Goal: Transaction & Acquisition: Obtain resource

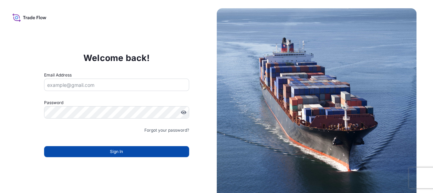
click at [131, 151] on button "Sign In" at bounding box center [116, 151] width 145 height 11
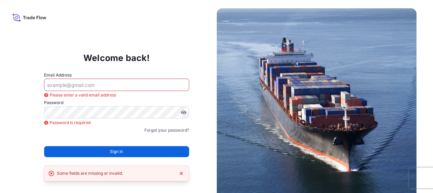
click at [101, 81] on input "Email Address" at bounding box center [116, 85] width 145 height 12
type input "[EMAIL_ADDRESS][DOMAIN_NAME]"
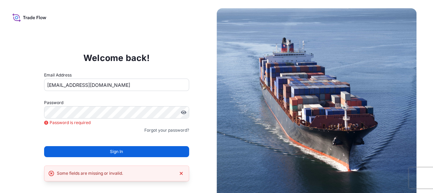
click at [91, 140] on form "Email Address sedef.malkoc@envu.com Password Password is required Password is r…" at bounding box center [116, 119] width 145 height 94
click at [23, 20] on icon at bounding box center [29, 17] width 34 height 10
click at [46, 14] on icon at bounding box center [29, 17] width 34 height 10
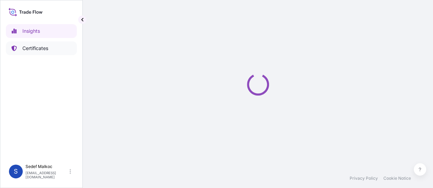
select select "2025"
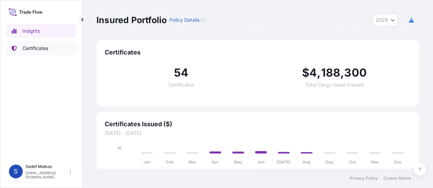
click at [45, 50] on p "Certificates" at bounding box center [35, 48] width 26 height 7
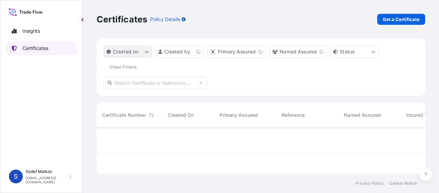
scroll to position [45, 323]
click at [395, 19] on p "Get a Certificate" at bounding box center [400, 19] width 37 height 7
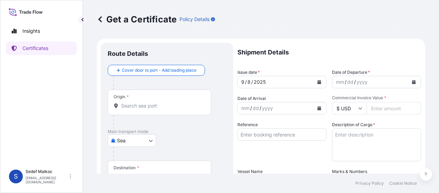
click at [142, 143] on body "Insights Certificates S Sedef Malkoc sedef.malkoc@envu.com Get a Certificate Po…" at bounding box center [219, 96] width 439 height 193
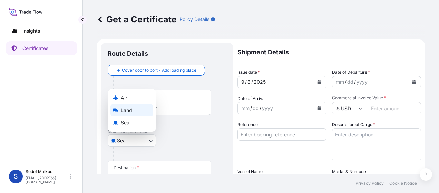
click at [142, 110] on div "Land" at bounding box center [131, 110] width 43 height 12
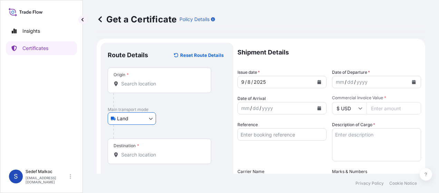
click at [138, 113] on body "Insights Certificates S Sedef Malkoc sedef.malkoc@envu.com Get a Certificate Po…" at bounding box center [219, 96] width 439 height 193
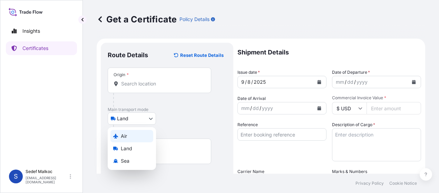
click at [139, 132] on div "Air" at bounding box center [131, 136] width 43 height 12
select select "Air"
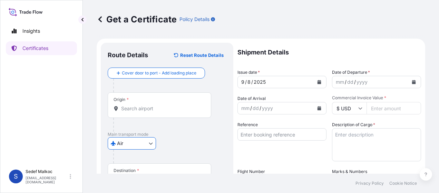
click at [163, 110] on input "Origin *" at bounding box center [161, 108] width 81 height 7
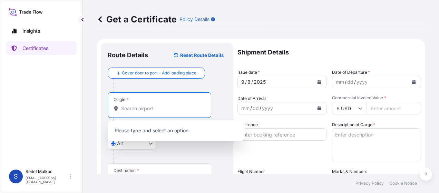
click at [179, 112] on div "Origin *" at bounding box center [159, 105] width 103 height 26
click at [179, 112] on input "Origin * Please select an origin" at bounding box center [161, 108] width 81 height 7
paste input "HİNDİSTAN"
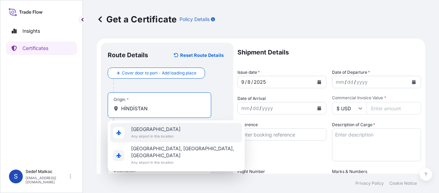
click at [171, 133] on span "Any airport in this location" at bounding box center [155, 136] width 49 height 7
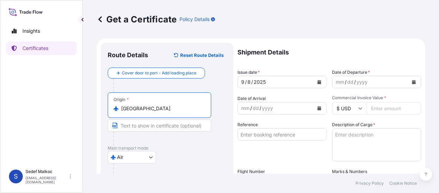
type input "Hindistan"
click at [192, 144] on div at bounding box center [162, 139] width 98 height 14
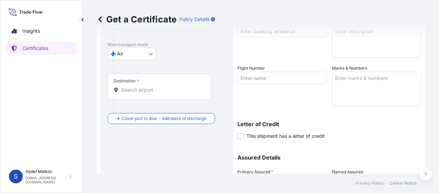
click at [158, 96] on div "Destination *" at bounding box center [159, 87] width 103 height 26
click at [158, 93] on input "Destination *" at bounding box center [161, 90] width 81 height 7
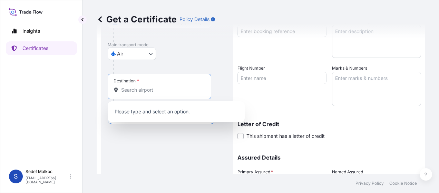
paste input "İSTANBUL"
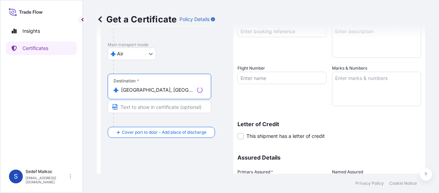
type input "Istanbul, İstanbul, Türkiye"
click at [184, 147] on div "Route Details Reset Route Details Cover door to port - Add loading place Place …" at bounding box center [167, 87] width 119 height 282
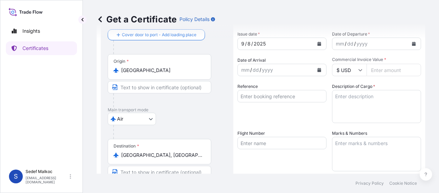
scroll to position [34, 0]
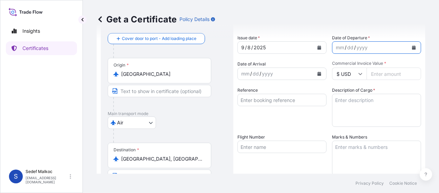
click at [412, 47] on icon "Calendar" at bounding box center [414, 48] width 4 height 4
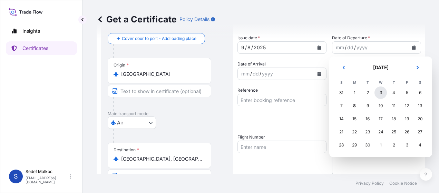
click at [378, 94] on div "3" at bounding box center [380, 93] width 12 height 12
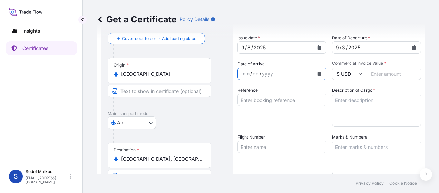
click at [317, 75] on icon "Calendar" at bounding box center [319, 74] width 4 height 4
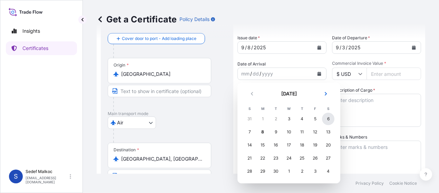
click at [326, 120] on div "6" at bounding box center [328, 119] width 12 height 12
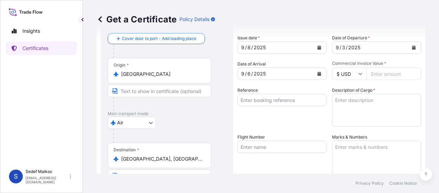
click at [388, 78] on input "Commercial Invoice Value *" at bounding box center [393, 74] width 54 height 12
type input "17.5"
click at [308, 119] on div "Reference" at bounding box center [281, 107] width 89 height 40
click at [257, 99] on input "Reference" at bounding box center [281, 100] width 89 height 12
paste input "SAM/2024-25/010"
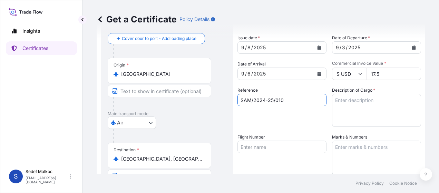
type input "SAM/2024-25/010"
click at [251, 121] on div "Reference SAM/2024-25/010" at bounding box center [281, 107] width 89 height 40
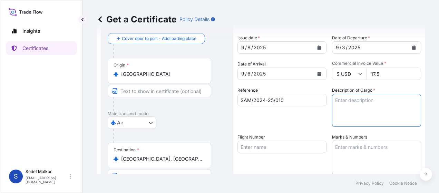
click at [362, 112] on textarea "Description of Cargo *" at bounding box center [376, 110] width 89 height 33
click at [345, 104] on textarea "Description of Cargo *" at bounding box center [376, 110] width 89 height 33
paste textarea "IMIDACLOPRID RB 0,03A W"
type textarea "IMIDACLOPRID RB 0,03A W"
click at [302, 124] on div "Reference SAM/2024-25/010" at bounding box center [281, 107] width 89 height 40
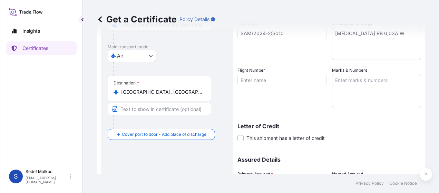
scroll to position [103, 0]
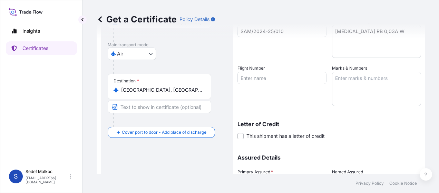
click at [361, 86] on textarea "Marks & Numbers" at bounding box center [376, 89] width 89 height 34
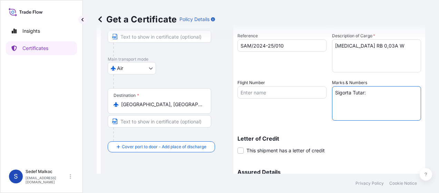
scroll to position [69, 0]
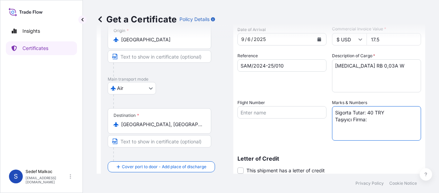
paste textarea "EMIRATES"
paste textarea "17614443483"
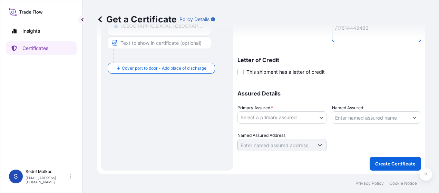
scroll to position [168, 0]
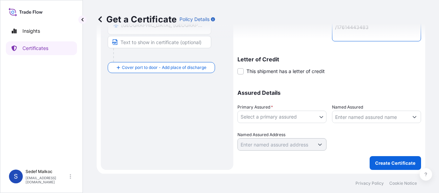
type textarea "Sigorta Tutar: 40 TRY Taşıyıcı Firma: EMIRATES /17614443483"
click at [291, 117] on body "Insights Certificates S Sedef Malkoc sedef.malkoc@envu.com Get a Certificate Po…" at bounding box center [219, 96] width 439 height 193
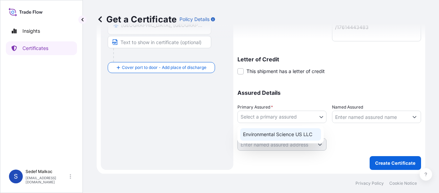
click at [289, 134] on div "Environmental Science US LLC" at bounding box center [280, 134] width 81 height 12
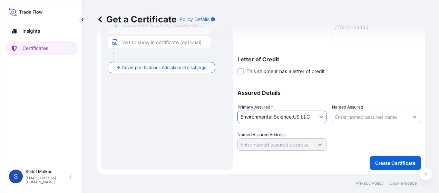
click at [341, 118] on input "Named Assured" at bounding box center [370, 117] width 76 height 12
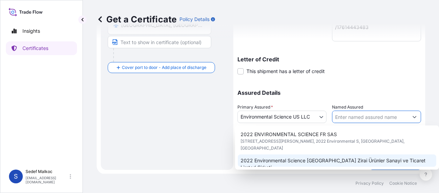
click at [348, 157] on span "2022 Environmental Science Turkey Zirai Ürünler Sanayi ve Ticaret Limted Şirketi" at bounding box center [336, 164] width 193 height 14
type input "2022 Environmental Science Turkey Zirai Ürünler Sanayi ve Ticaret Limted Şirketi"
type input "Küçükbakkalköy Mah, Kayışdağı Cad,Allianz Plaza, No:1 İç kapı No:29, Ataşehir/İ…"
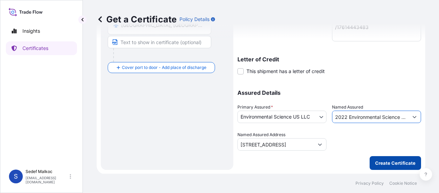
click at [388, 165] on p "Create Certificate" at bounding box center [395, 163] width 40 height 7
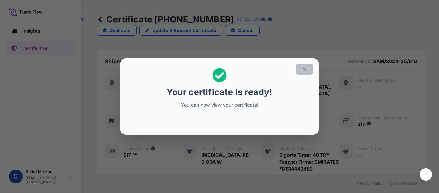
click at [302, 70] on icon "button" at bounding box center [304, 69] width 6 height 6
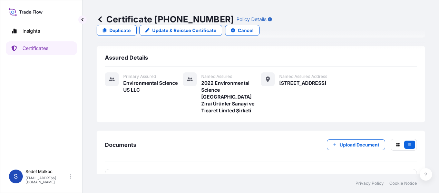
scroll to position [145, 0]
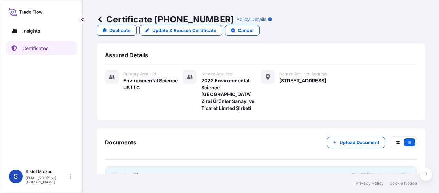
click at [271, 167] on link "PDF Certificate 2025-09-08T13:23:23.334734" at bounding box center [261, 176] width 312 height 18
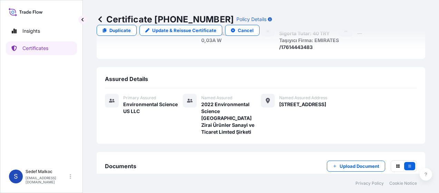
scroll to position [111, 0]
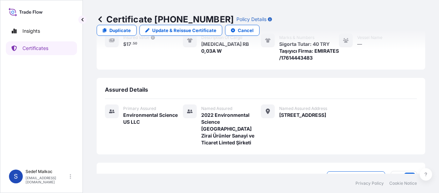
click at [100, 20] on icon at bounding box center [99, 19] width 3 height 6
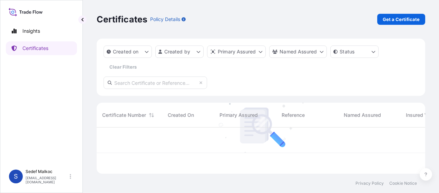
scroll to position [45, 323]
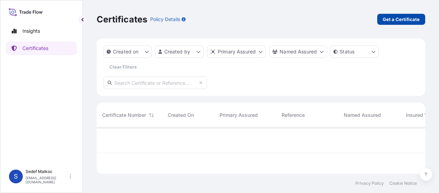
click at [402, 14] on link "Get a Certificate" at bounding box center [401, 19] width 48 height 11
select select "Sea"
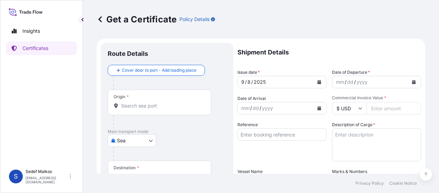
click at [162, 100] on div "Origin *" at bounding box center [159, 103] width 103 height 26
click at [162, 102] on input "Origin *" at bounding box center [161, 105] width 81 height 7
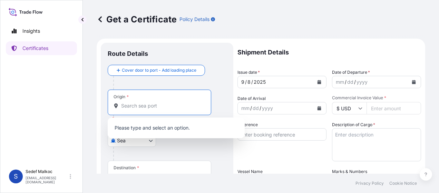
click at [147, 108] on input "Origin * Please select an origin" at bounding box center [161, 105] width 81 height 7
paste input "HİNDİSTAN"
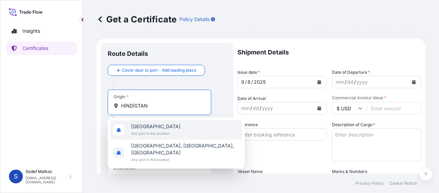
click at [155, 129] on span "Hindistan" at bounding box center [155, 126] width 49 height 7
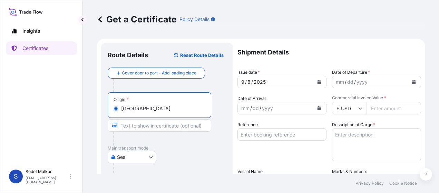
type input "Hindistan"
click at [193, 144] on div at bounding box center [162, 139] width 98 height 14
click at [147, 157] on body "0 options available. 2 options available. Insights Certificates S Sedef Malkoc …" at bounding box center [219, 96] width 439 height 193
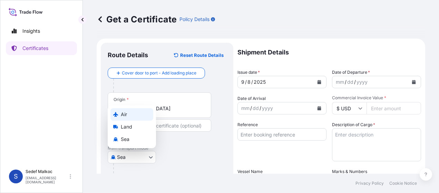
click at [141, 114] on div "Air" at bounding box center [131, 114] width 43 height 12
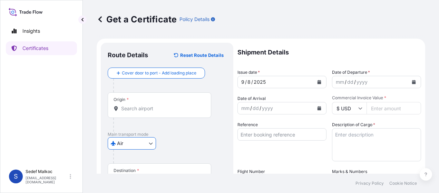
click at [157, 108] on input "Origin *" at bounding box center [161, 108] width 81 height 7
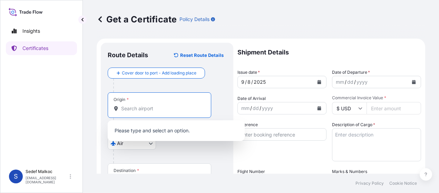
paste input "HİNDİSTAN"
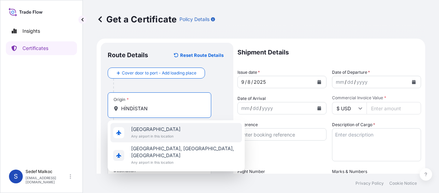
click at [145, 136] on span "Any airport in this location" at bounding box center [155, 136] width 49 height 7
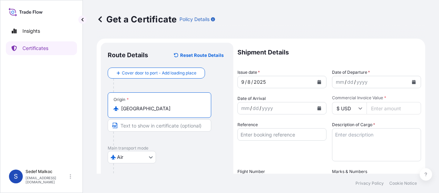
type input "Hindistan"
click at [197, 144] on div at bounding box center [162, 139] width 98 height 14
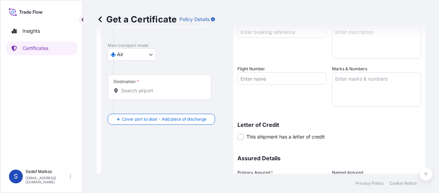
scroll to position [103, 0]
click at [159, 85] on div "Destination *" at bounding box center [159, 87] width 103 height 26
click at [159, 87] on input "Destination *" at bounding box center [161, 90] width 81 height 7
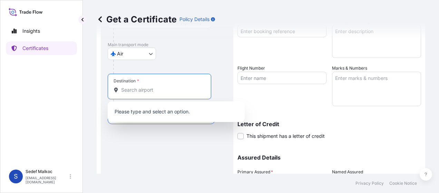
paste input "İSTANBUL"
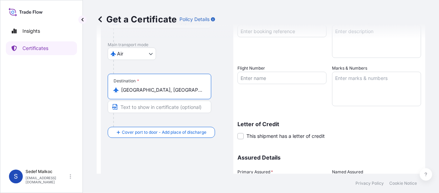
type input "Istanbul, İstanbul, Türkiye"
click at [195, 151] on div "Route Details Reset Route Details Cover door to port - Add loading place Place …" at bounding box center [167, 87] width 119 height 282
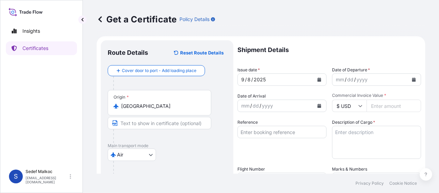
scroll to position [0, 0]
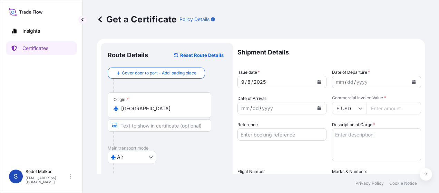
click at [412, 81] on icon "Calendar" at bounding box center [414, 82] width 4 height 4
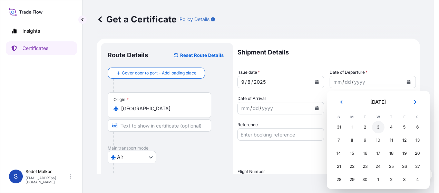
click at [377, 126] on div "3" at bounding box center [378, 127] width 12 height 12
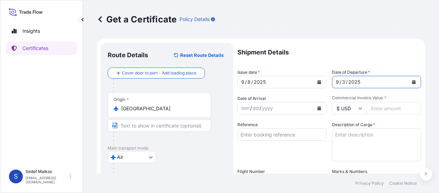
click at [319, 109] on button "Calendar" at bounding box center [318, 108] width 11 height 11
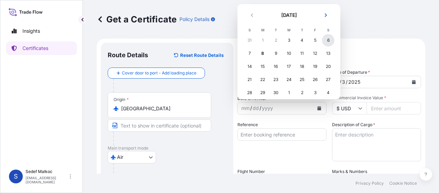
click at [326, 39] on div "6" at bounding box center [328, 40] width 12 height 12
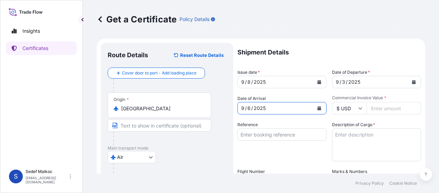
click at [394, 112] on input "Commercial Invoice Value *" at bounding box center [393, 108] width 54 height 12
click at [371, 107] on input "19.9" at bounding box center [393, 108] width 54 height 12
type input "18.9"
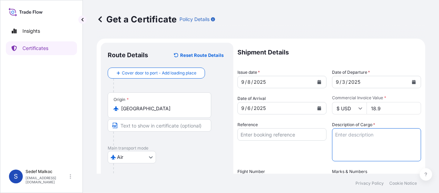
click at [357, 141] on textarea "Description of Cargo *" at bounding box center [376, 144] width 89 height 33
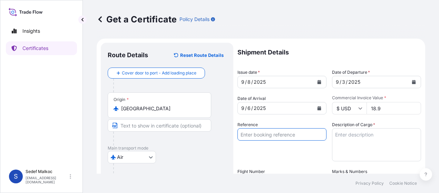
click at [253, 130] on input "Reference" at bounding box center [281, 134] width 89 height 12
paste input "SAM/2024-25/010"
type input "SAM/2024-25/010"
click at [283, 157] on div "Reference SAM/2024-25/010" at bounding box center [281, 141] width 89 height 40
click at [360, 131] on textarea "Description of Cargo *" at bounding box center [376, 144] width 89 height 33
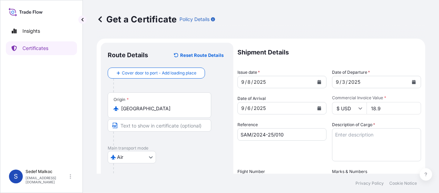
paste textarea "IMIDACLOPRID RB 2,15A W"
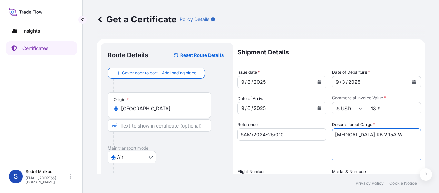
type textarea "IMIDACLOPRID RB 2,15A W"
click at [303, 155] on div "Reference SAM/2024-25/010" at bounding box center [281, 141] width 89 height 40
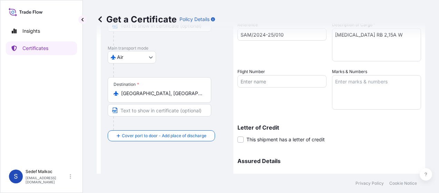
scroll to position [103, 0]
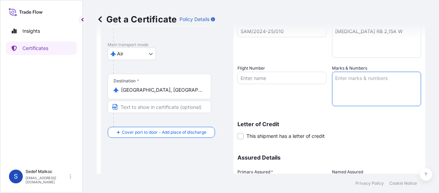
click at [355, 92] on textarea "Marks & Numbers" at bounding box center [376, 89] width 89 height 34
drag, startPoint x: 332, startPoint y: 80, endPoint x: 375, endPoint y: 77, distance: 42.9
click at [375, 77] on textarea "Taşıyıcı Firma:" at bounding box center [376, 89] width 89 height 34
paste textarea "EMIRATES"
paste textarea "17614443483"
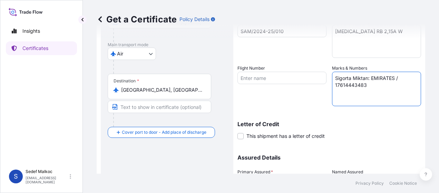
click at [368, 78] on textarea "Sigorta Miktarı: EMIRATES / 17614443483" at bounding box center [376, 89] width 89 height 34
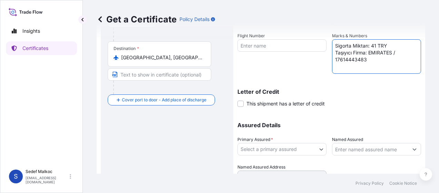
scroll to position [168, 0]
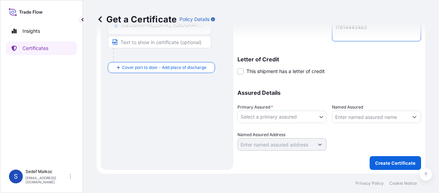
type textarea "Sigorta Miktarı: 41 TRY Taşıyıcı Firma: EMIRATES / 17614443483"
click at [315, 121] on body "Insights Certificates S Sedef Malkoc sedef.malkoc@envu.com Get a Certificate Po…" at bounding box center [219, 96] width 439 height 193
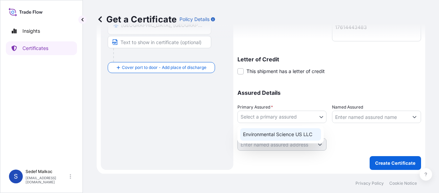
click at [289, 136] on div "Environmental Science US LLC" at bounding box center [280, 134] width 81 height 12
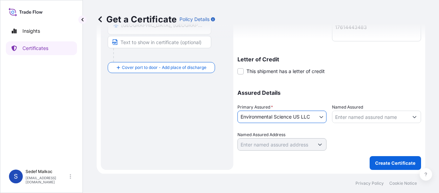
click at [341, 118] on input "Named Assured" at bounding box center [370, 117] width 76 height 12
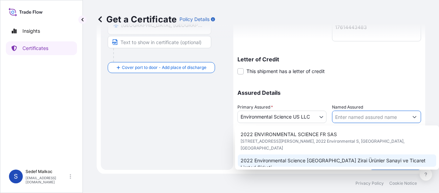
click at [280, 171] on span "Küçükbakkalköy Mah, Kayışdağı Cad,Allianz Plaza, No:1 İç kapı No:29, Ataşehir/İ…" at bounding box center [260, 174] width 40 height 7
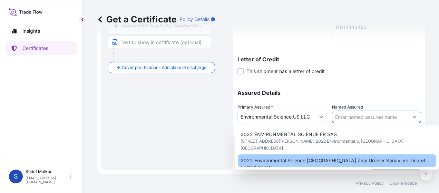
type input "2022 Environmental Science Turkey Zirai Ürünler Sanayi ve Ticaret Limted Şirketi"
type input "Küçükbakkalköy Mah, Kayışdağı Cad,Allianz Plaza, No:1 İç kapı No:29, Ataşehir/İ…"
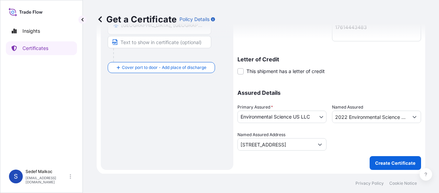
click at [343, 131] on div at bounding box center [376, 140] width 89 height 19
click at [381, 167] on button "Create Certificate" at bounding box center [394, 163] width 51 height 14
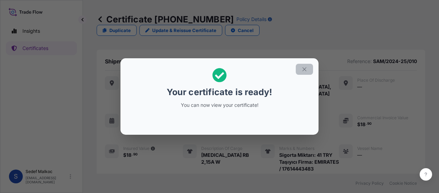
click at [305, 69] on icon "button" at bounding box center [304, 69] width 6 height 6
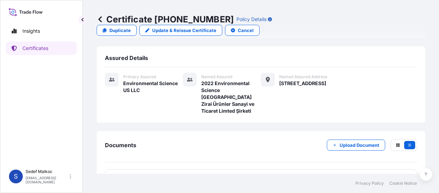
scroll to position [145, 0]
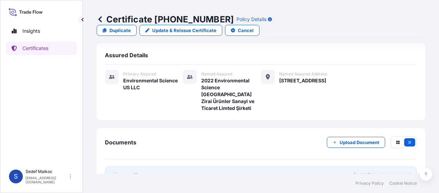
click at [257, 167] on link "PDF Certificate 2025-09-08T13:25:19.883325" at bounding box center [261, 176] width 312 height 18
